Goal: Navigation & Orientation: Find specific page/section

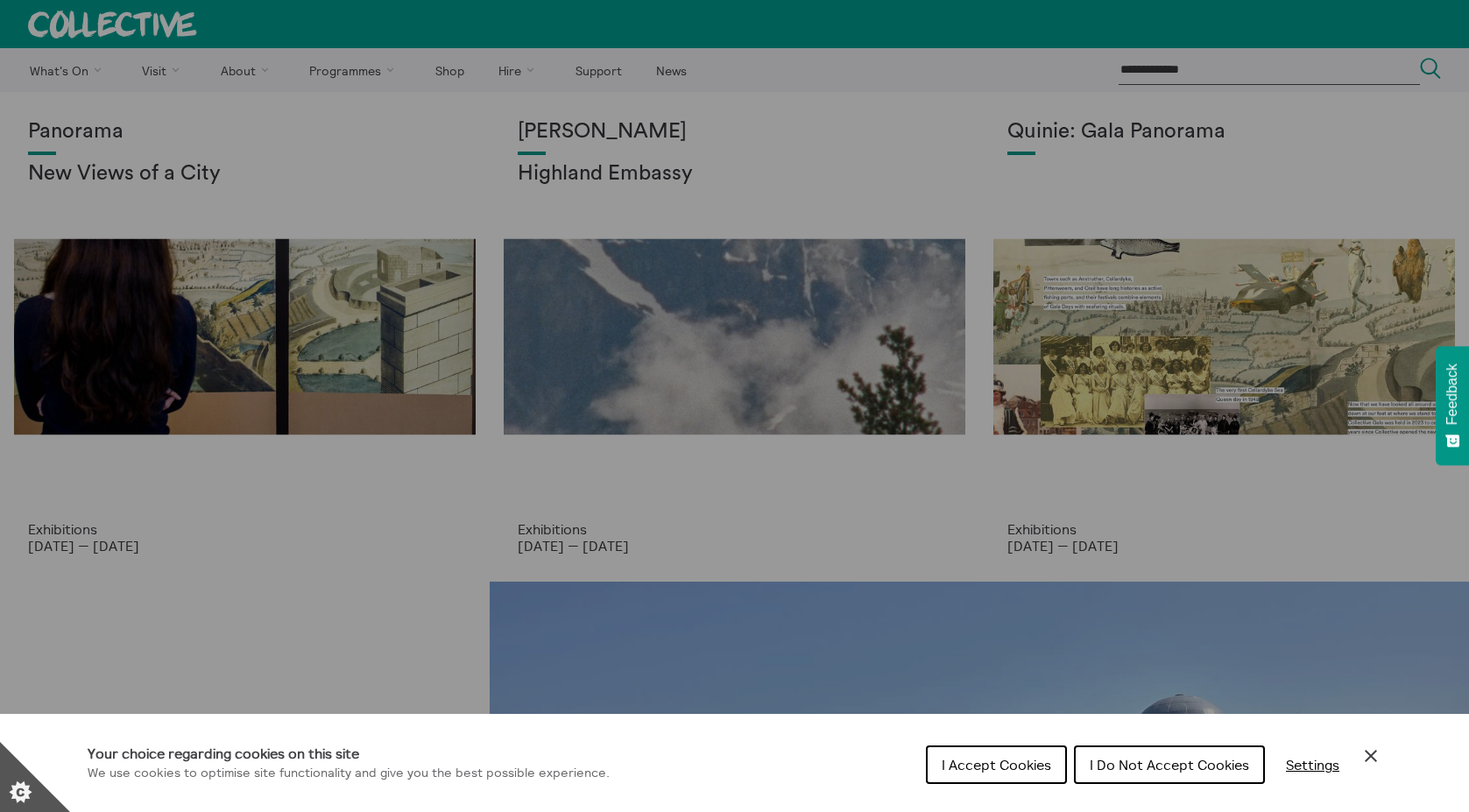
click at [1375, 755] on icon "Close Cookie Control" at bounding box center [1371, 756] width 21 height 21
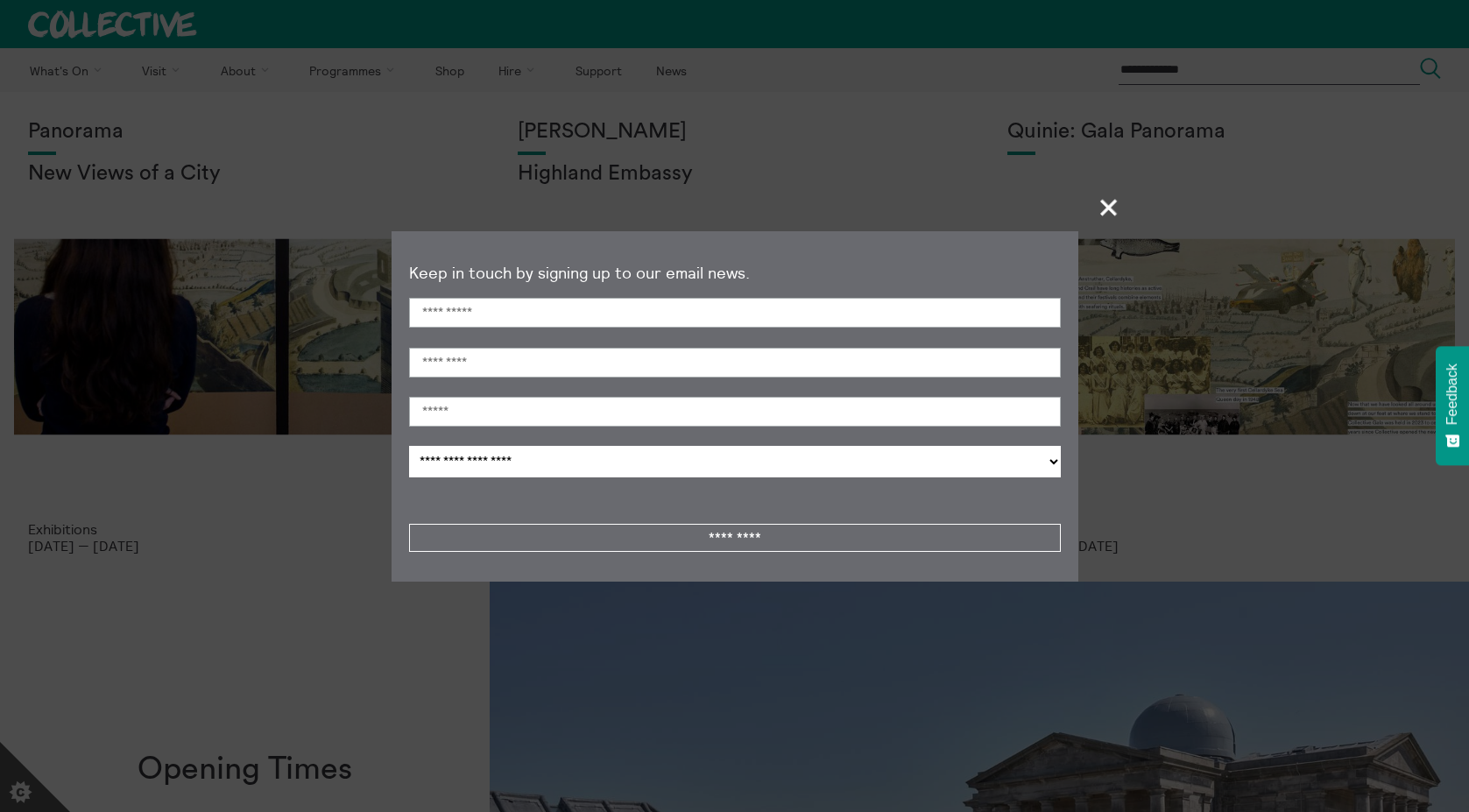
click at [1114, 198] on span "+" at bounding box center [1109, 207] width 52 height 52
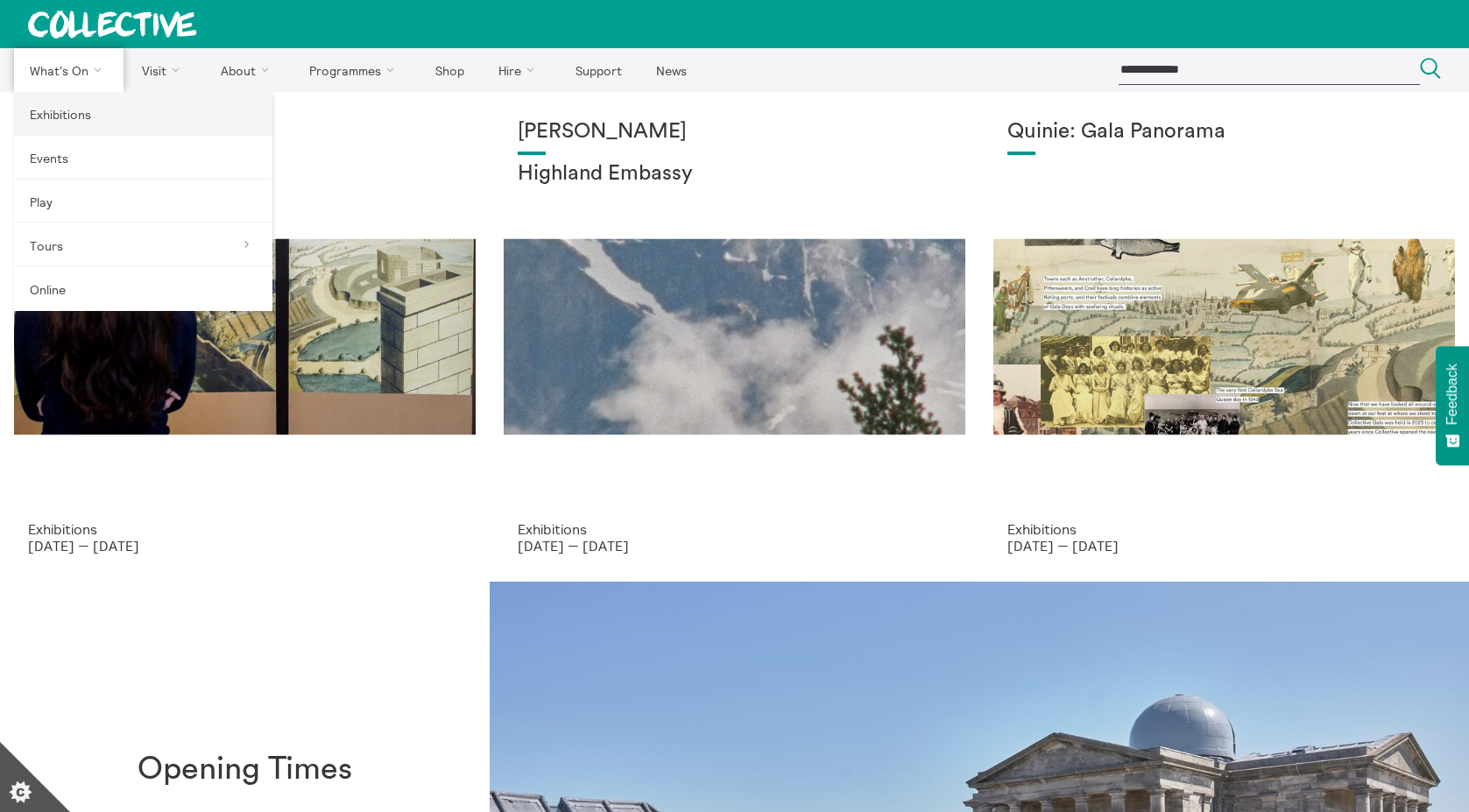
click at [76, 110] on link "Exhibitions" at bounding box center [143, 114] width 258 height 44
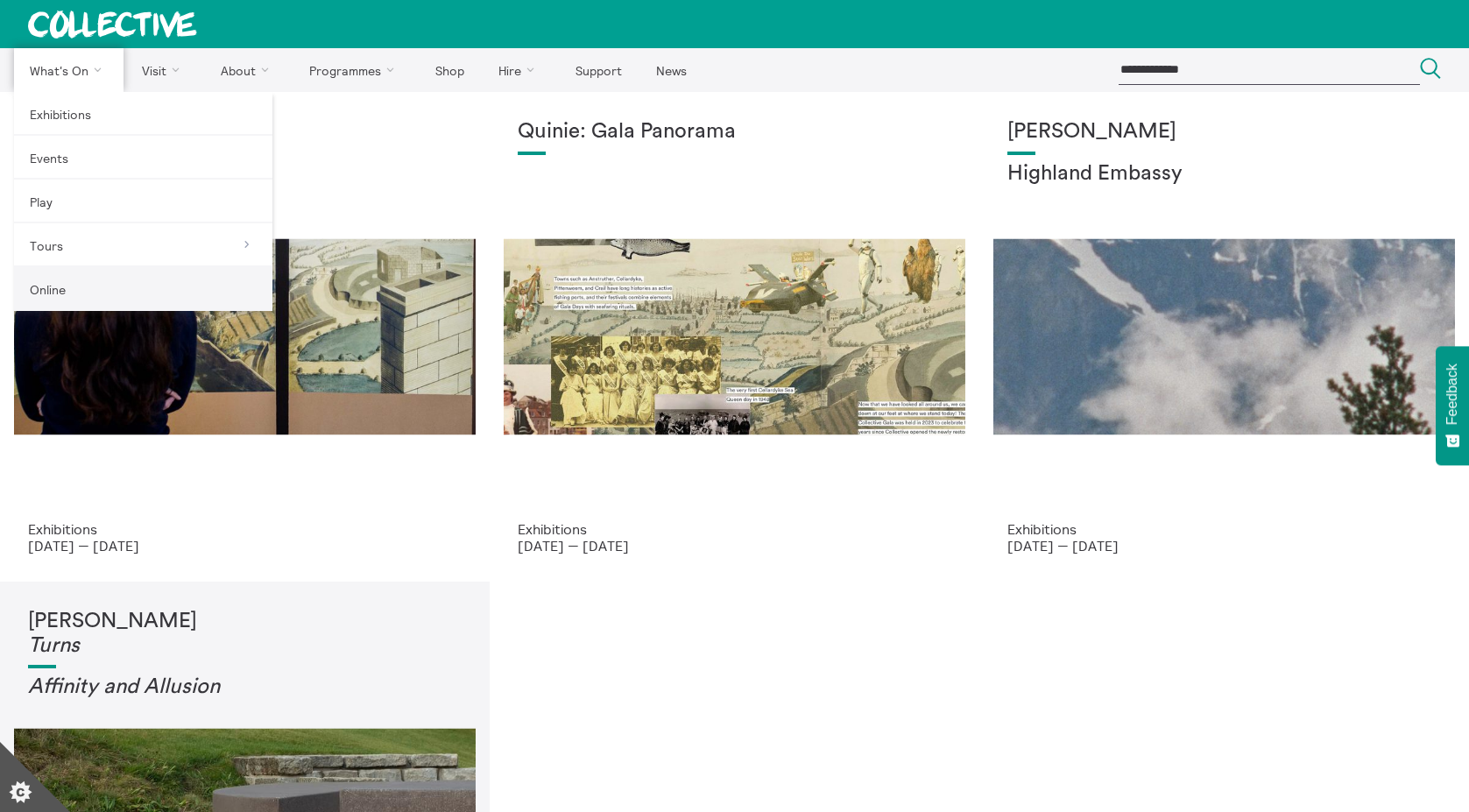
click at [150, 294] on link "Online" at bounding box center [143, 289] width 258 height 44
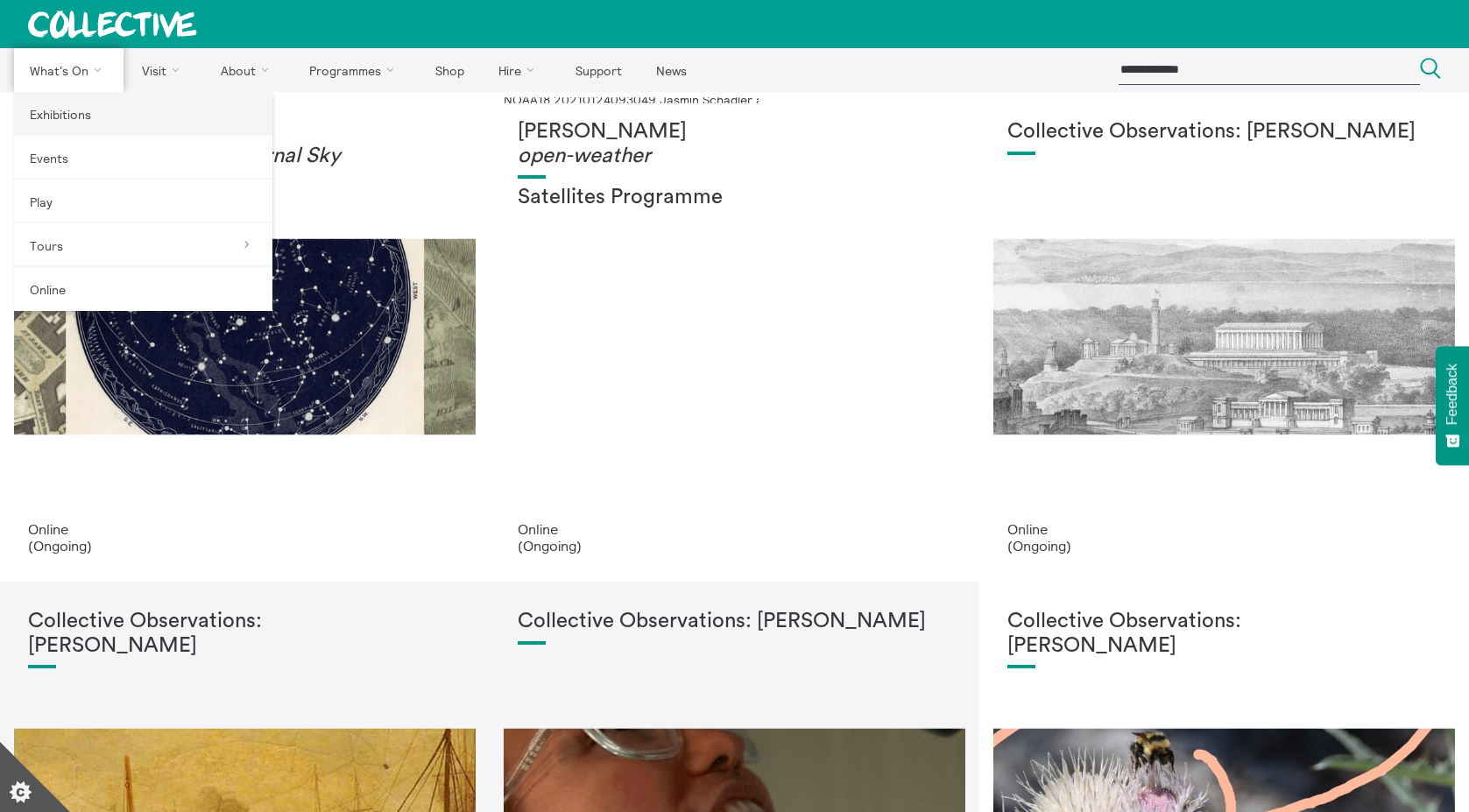
click at [73, 118] on link "Exhibitions" at bounding box center [143, 114] width 258 height 44
